Goal: Check status

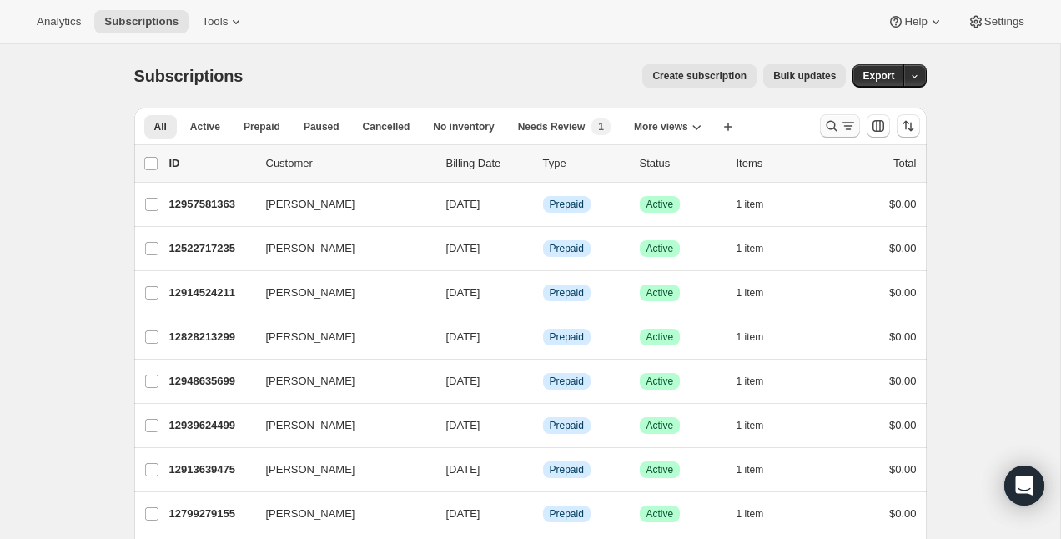
click at [832, 125] on icon "Search and filter results" at bounding box center [832, 126] width 17 height 17
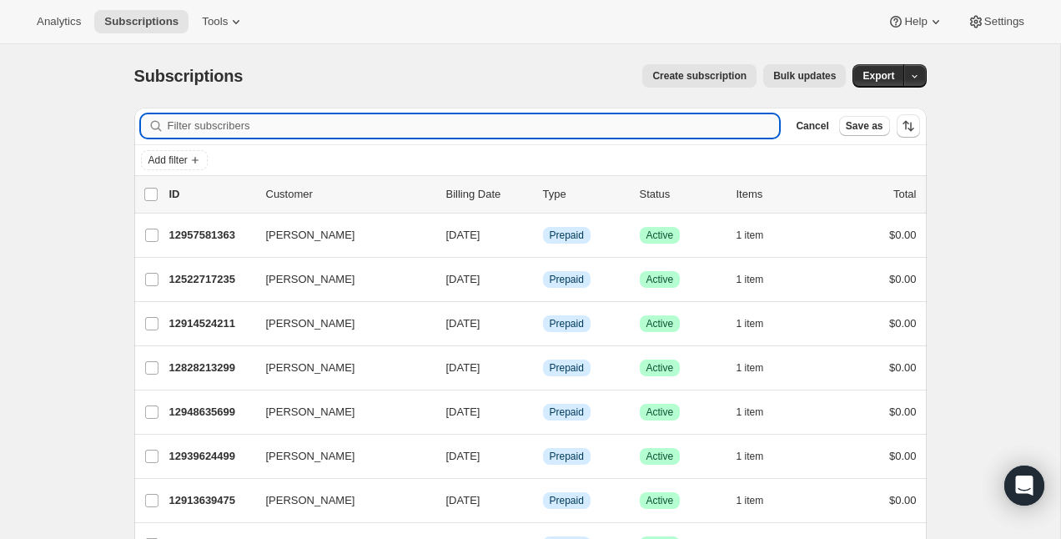
click at [714, 124] on input "Filter subscribers" at bounding box center [474, 125] width 612 height 23
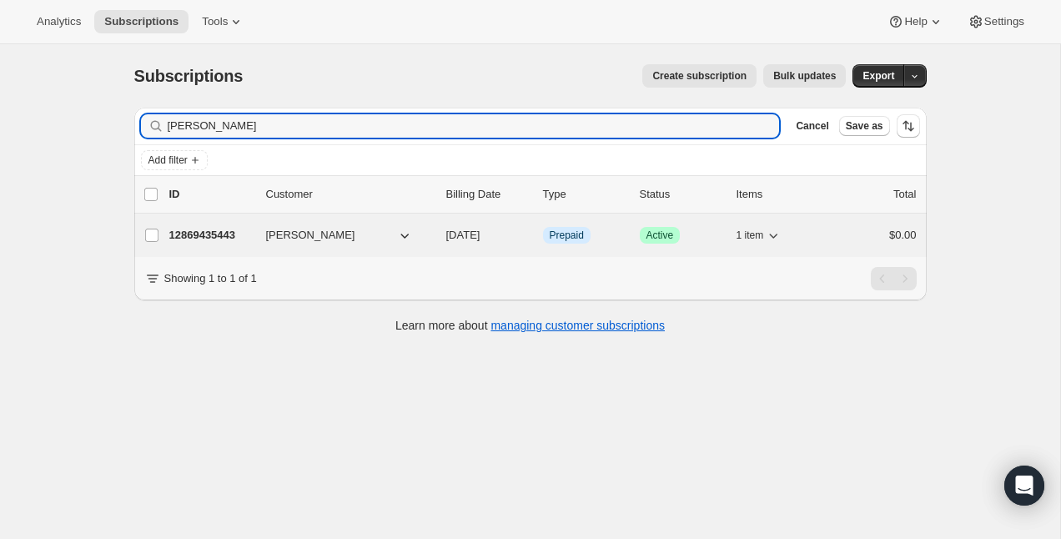
type input "[PERSON_NAME]"
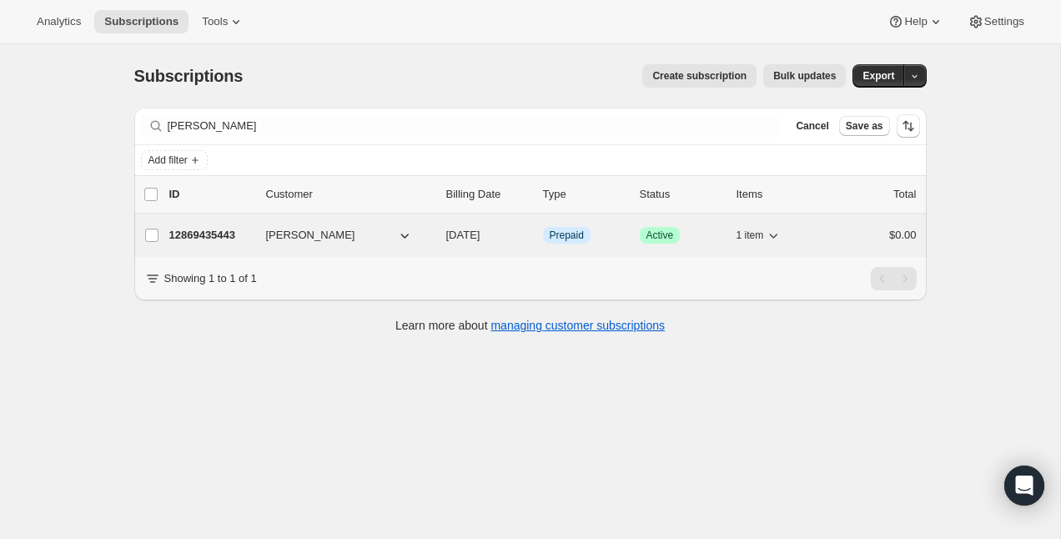
click at [183, 224] on div "12869435443 [PERSON_NAME] [DATE] Info Prepaid Success Active 1 item $0.00" at bounding box center [543, 235] width 748 height 23
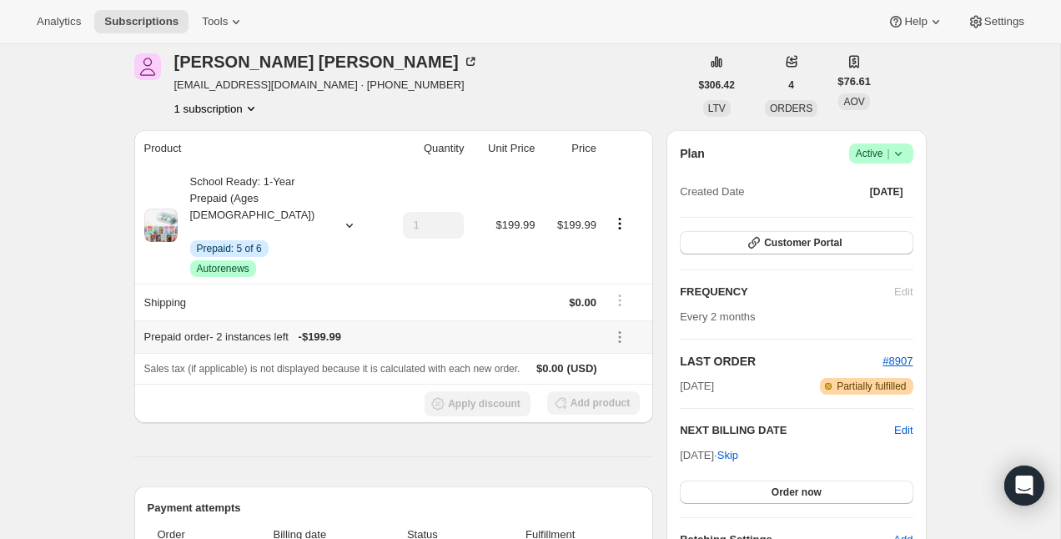
scroll to position [35, 0]
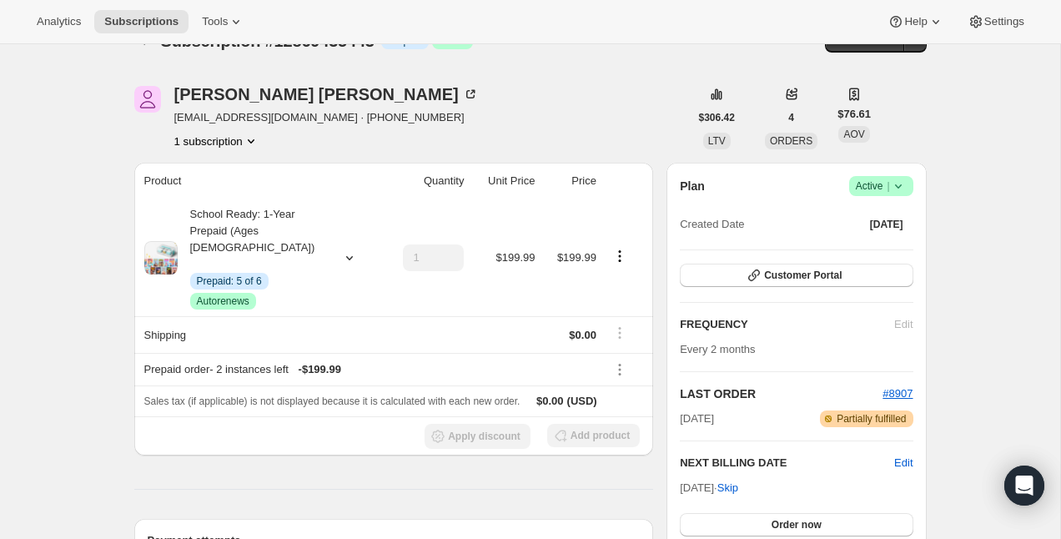
click at [744, 262] on div "Plan Success Active | Created Date [DATE] Customer Portal FREQUENCY Edit Every …" at bounding box center [796, 378] width 233 height 405
click at [739, 276] on button "Customer Portal" at bounding box center [796, 275] width 233 height 23
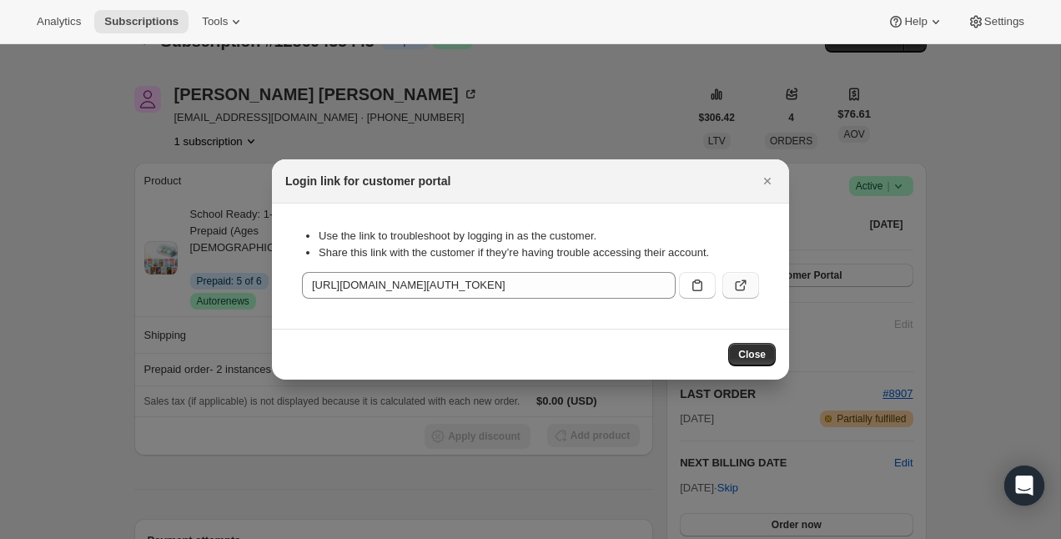
click at [751, 275] on button ":rcd:" at bounding box center [741, 285] width 37 height 27
click at [551, 102] on div at bounding box center [530, 269] width 1061 height 539
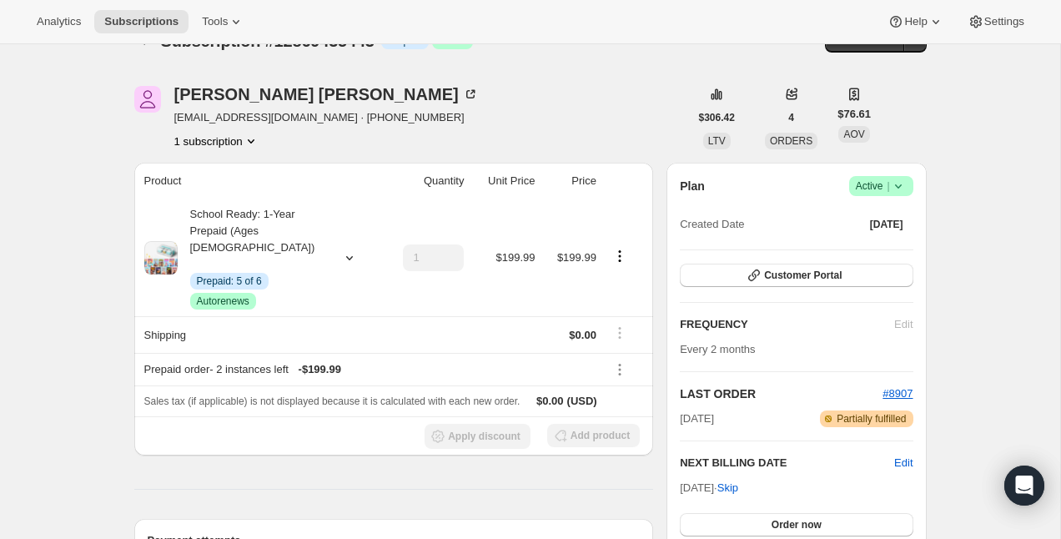
scroll to position [0, 0]
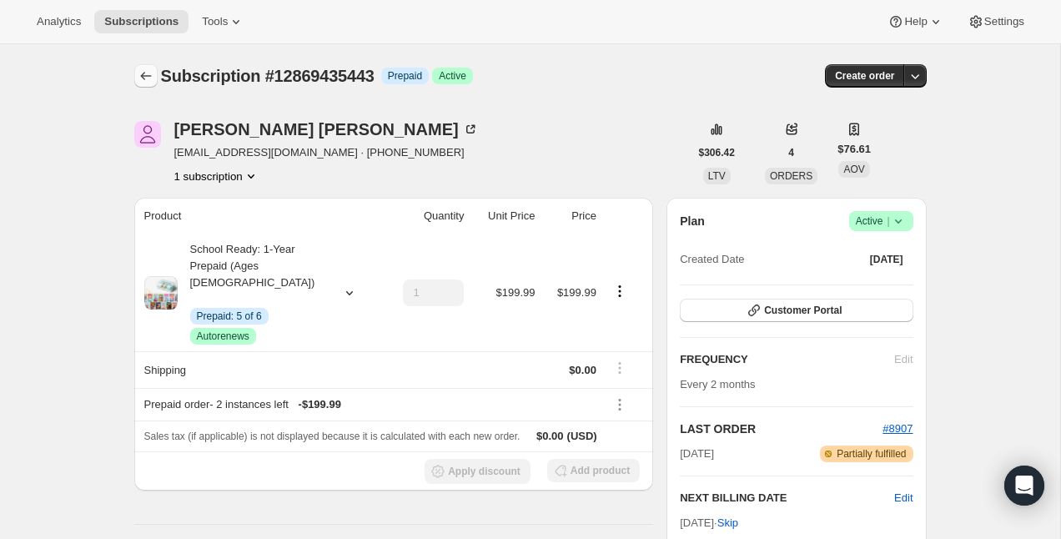
click at [148, 79] on icon "Subscriptions" at bounding box center [146, 76] width 17 height 17
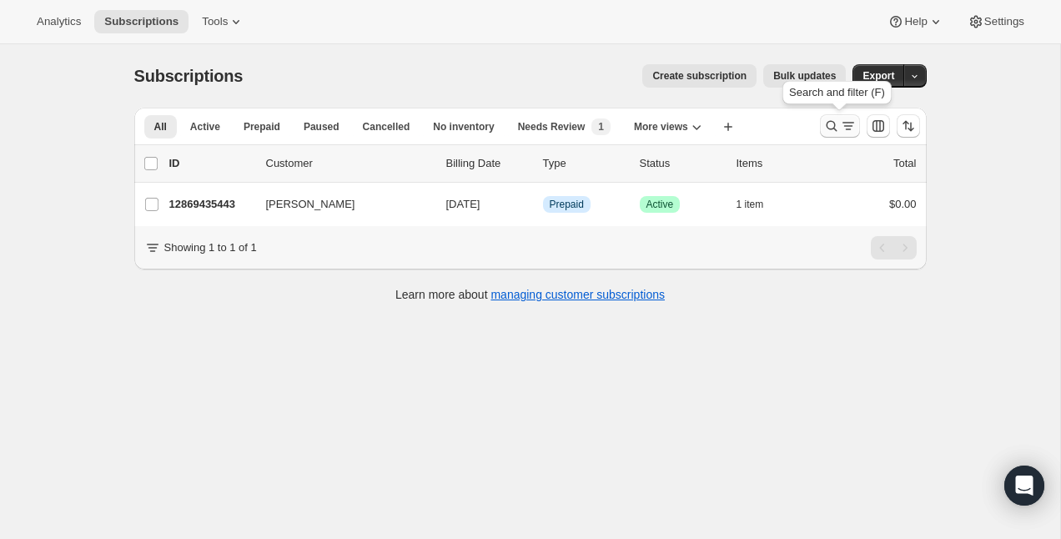
click at [846, 125] on icon "Search and filter results" at bounding box center [848, 126] width 17 height 17
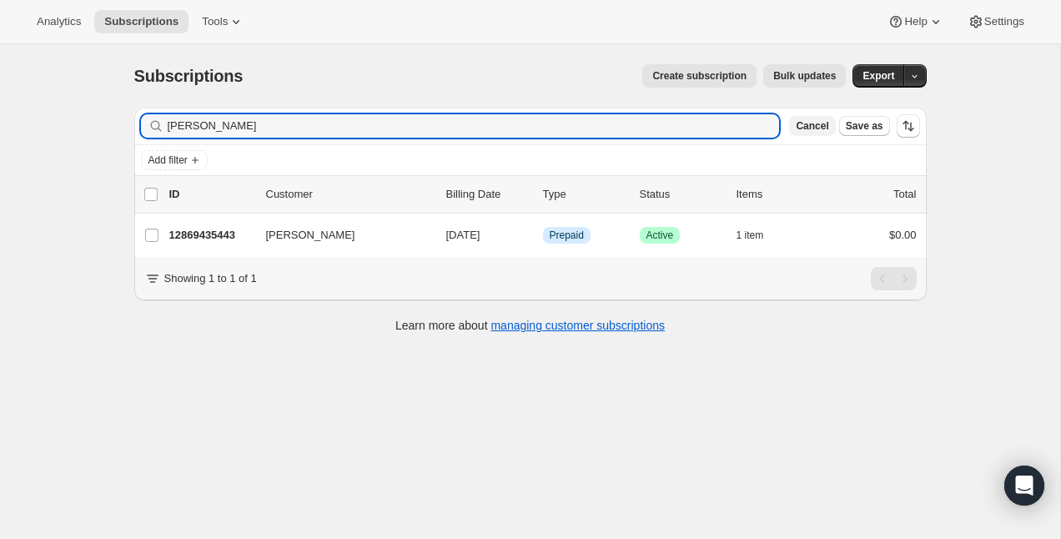
click at [799, 125] on span "Cancel" at bounding box center [812, 125] width 33 height 13
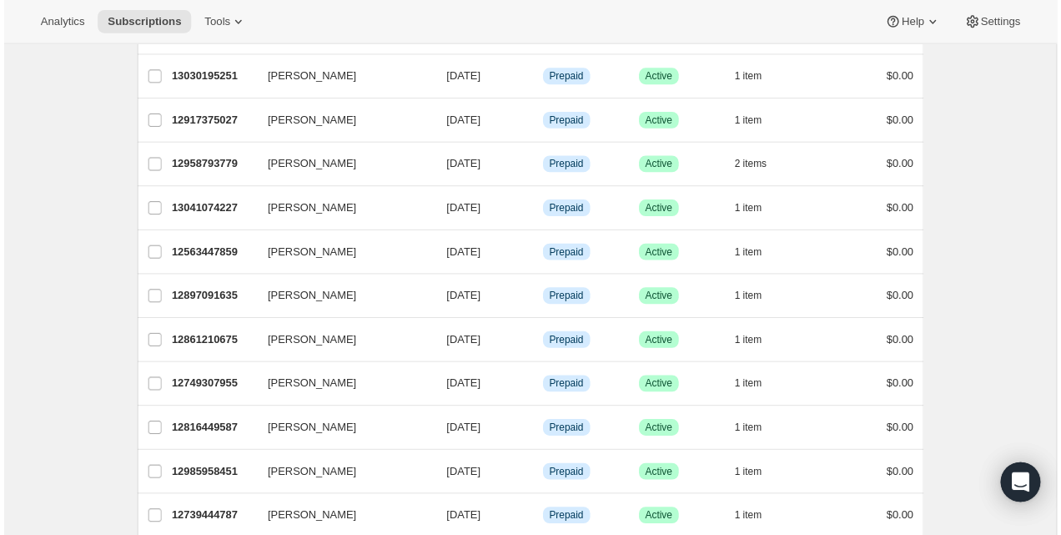
scroll to position [948, 0]
